Goal: Information Seeking & Learning: Learn about a topic

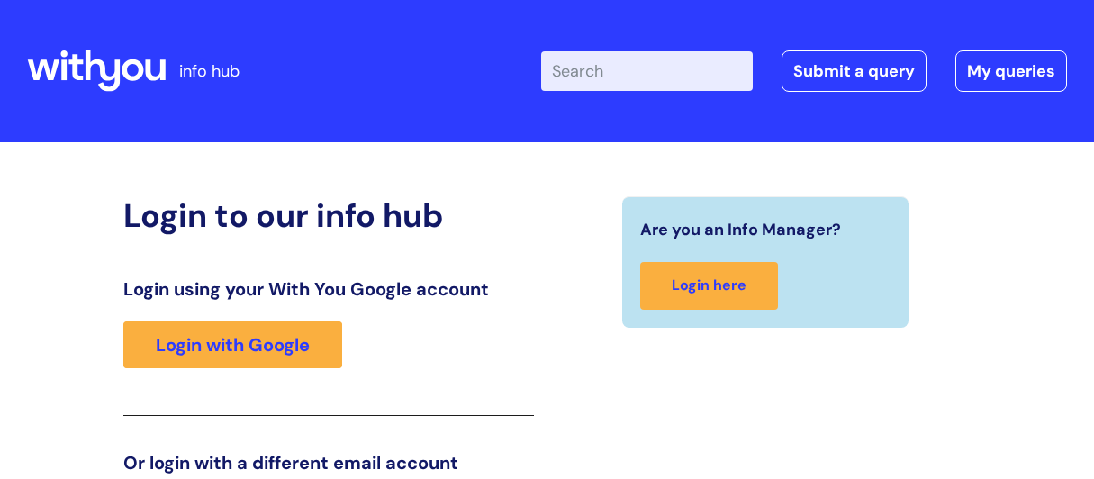
scroll to position [283, 0]
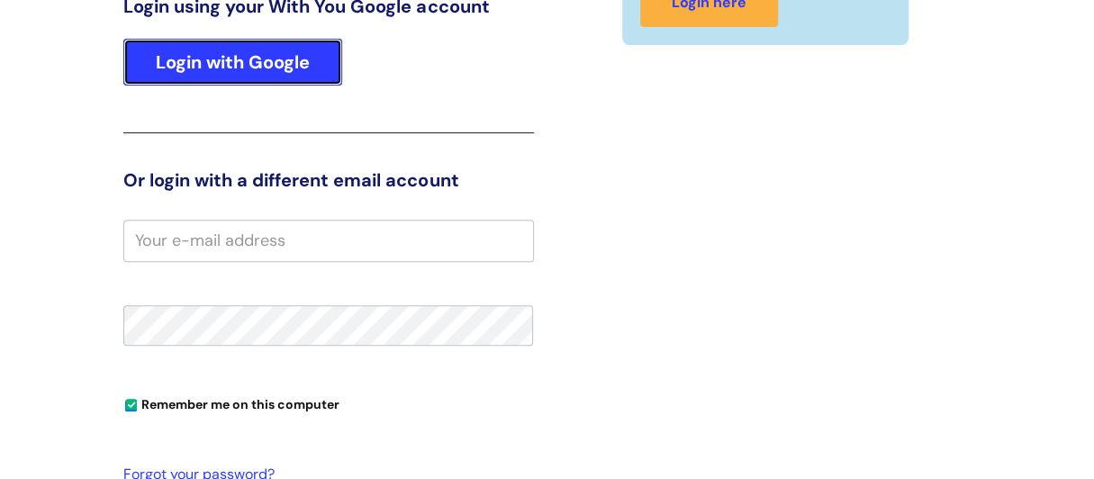
click at [280, 63] on link "Login with Google" at bounding box center [232, 62] width 219 height 47
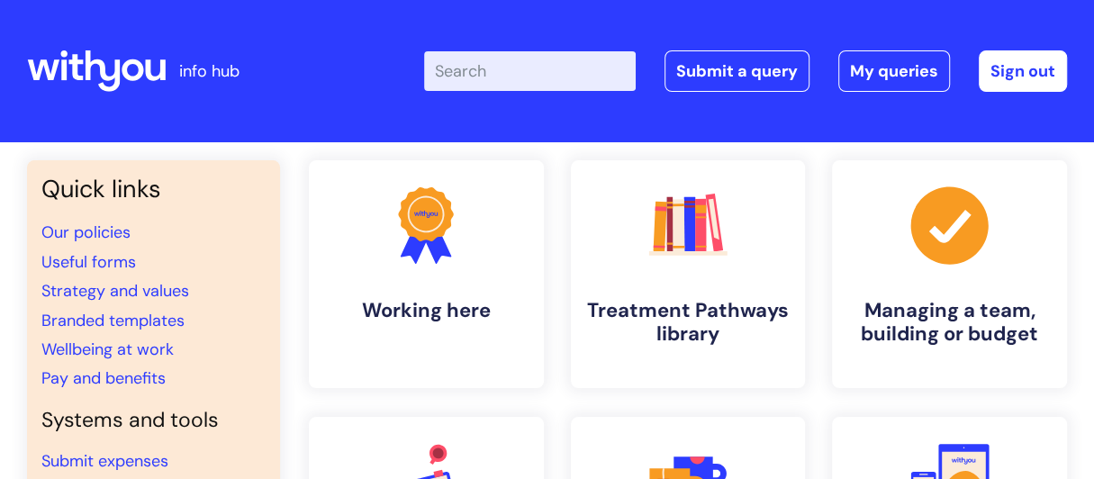
click at [464, 71] on input "Enter your search term here..." at bounding box center [530, 71] width 212 height 40
type input "translation service"
click button "Search" at bounding box center [0, 0] width 0 height 0
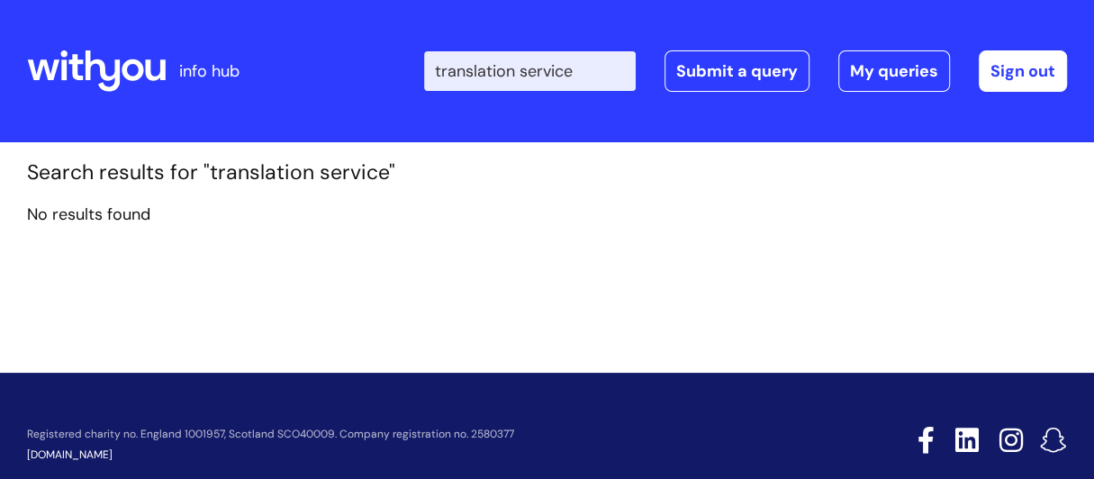
click at [597, 74] on input "translation service" at bounding box center [530, 71] width 212 height 40
type input "translation"
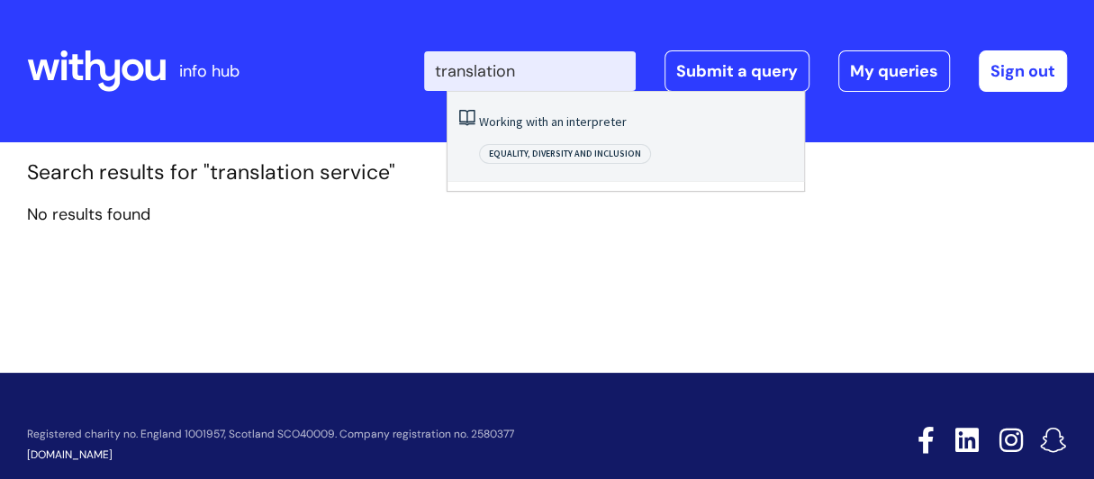
click at [591, 124] on link "Working with an interpreter" at bounding box center [553, 121] width 148 height 16
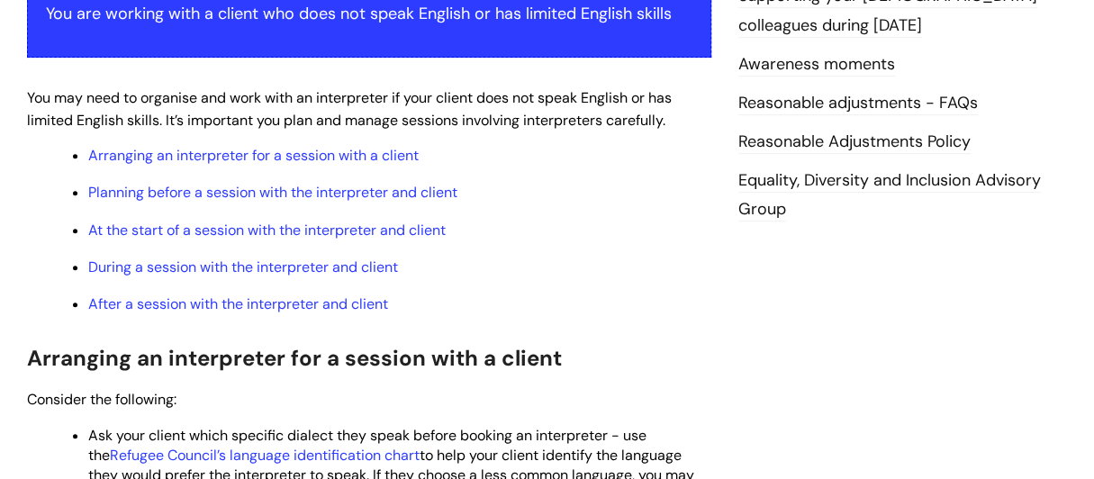
scroll to position [360, 0]
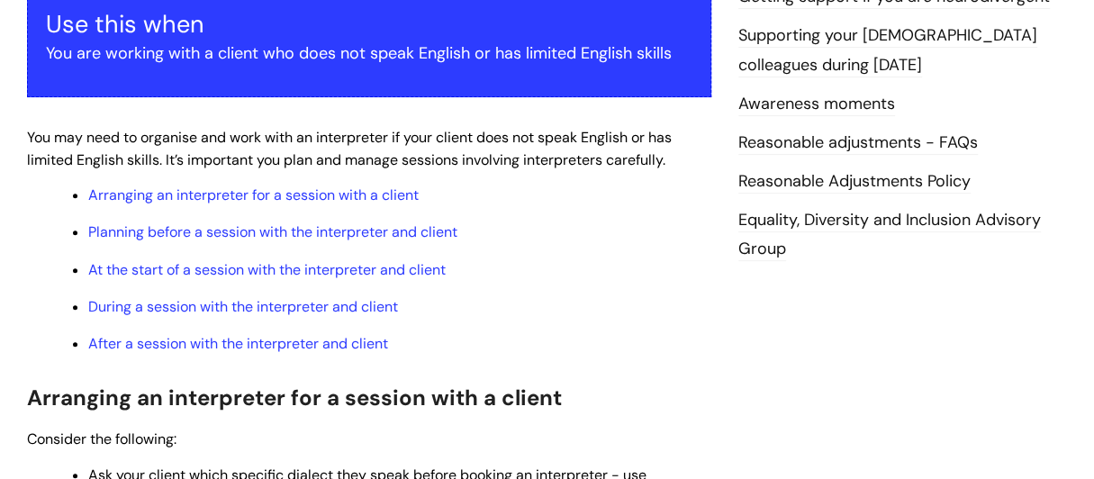
drag, startPoint x: 317, startPoint y: 196, endPoint x: 633, endPoint y: 275, distance: 325.7
click at [633, 275] on p "At the start of a session with the interpreter and client" at bounding box center [399, 270] width 623 height 20
click at [327, 195] on link "Arranging an interpreter for a session with a client" at bounding box center [253, 195] width 331 height 19
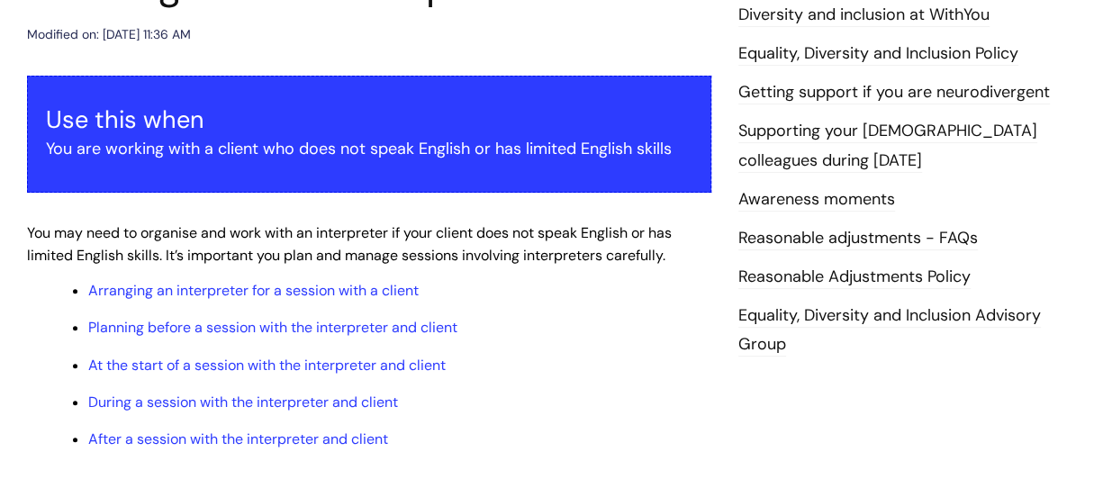
scroll to position [291, 0]
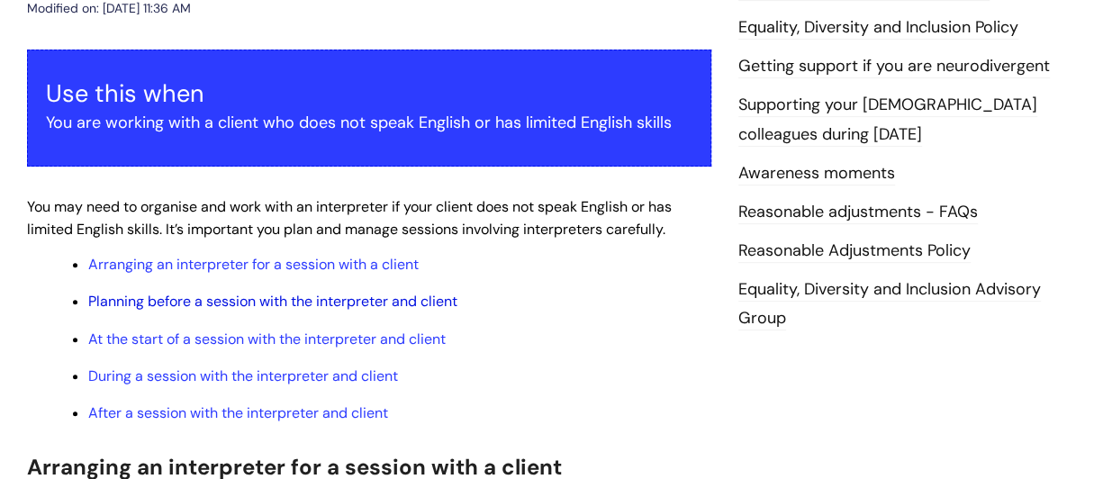
click at [290, 302] on link "Planning before a session with the interpreter and client" at bounding box center [272, 301] width 369 height 19
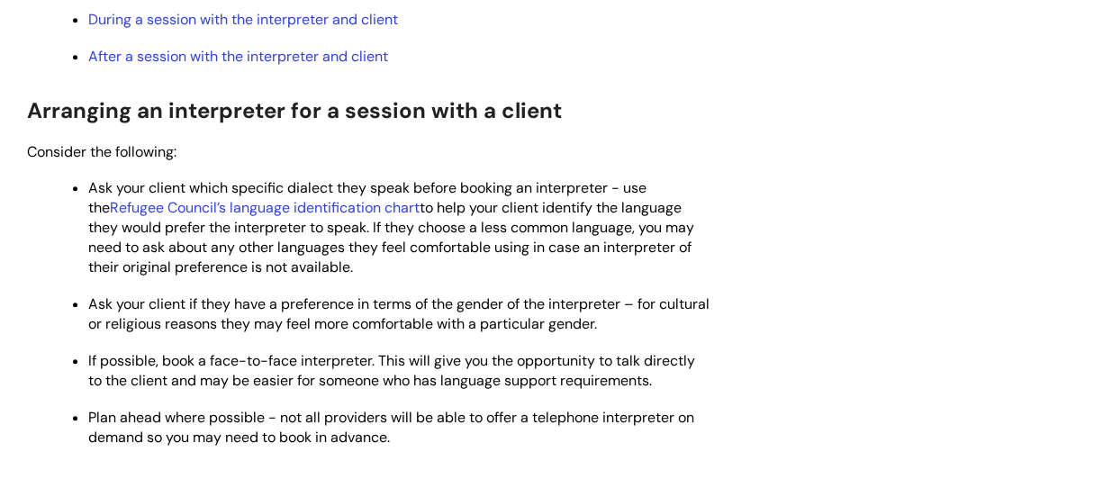
scroll to position [675, 0]
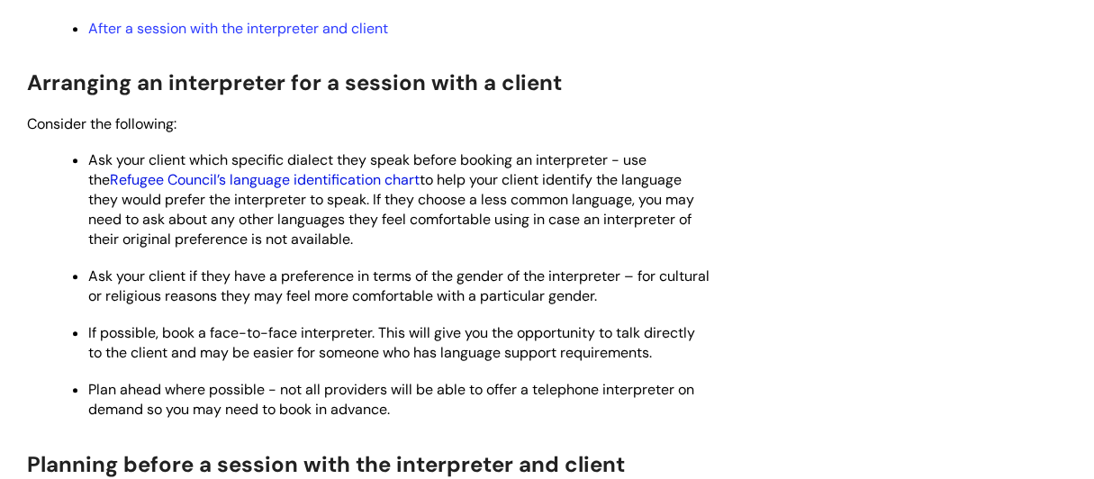
click at [276, 184] on link "Refugee Council’s language identification chart" at bounding box center [265, 179] width 310 height 19
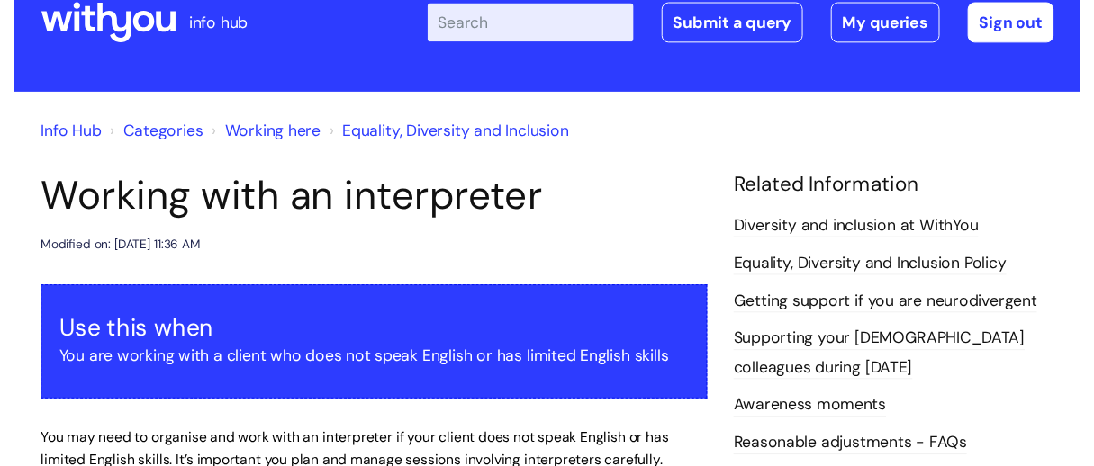
scroll to position [44, 0]
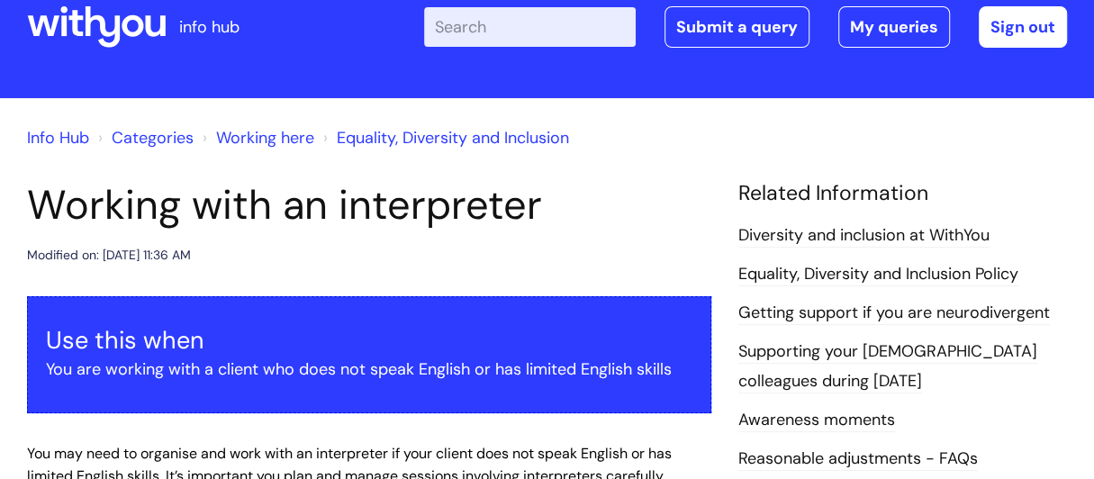
click at [468, 27] on input "Enter your search term here..." at bounding box center [530, 27] width 212 height 40
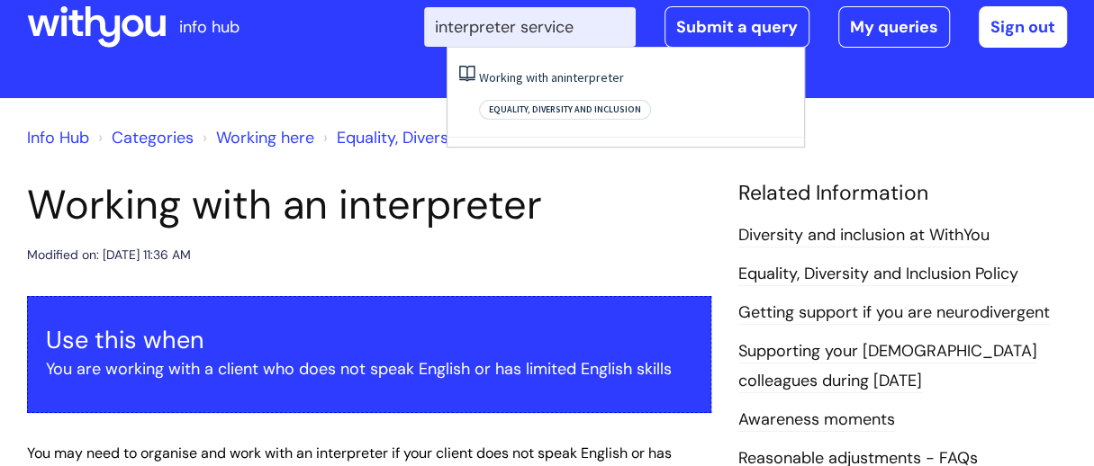
type input "interpreter service"
